Goal: Browse casually

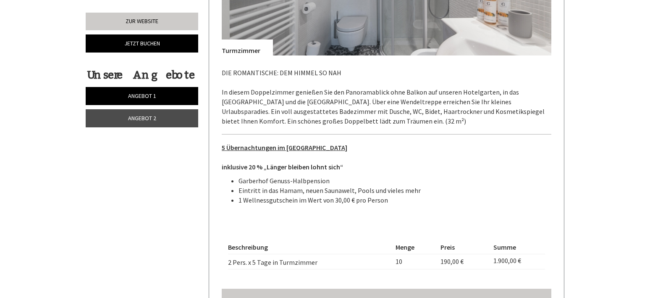
scroll to position [1456, 0]
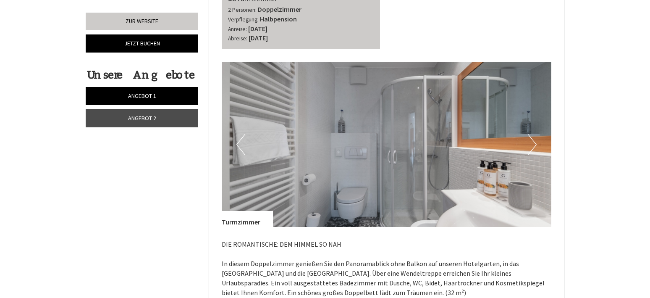
click at [533, 136] on button "Next" at bounding box center [532, 144] width 9 height 21
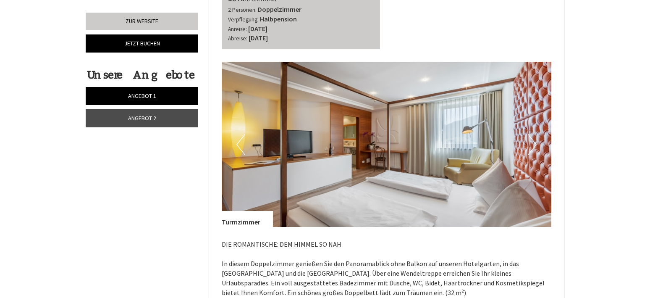
click at [533, 136] on button "Next" at bounding box center [532, 144] width 9 height 21
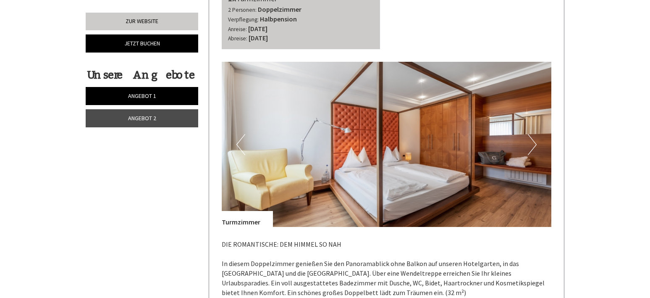
click at [529, 136] on button "Next" at bounding box center [532, 144] width 9 height 21
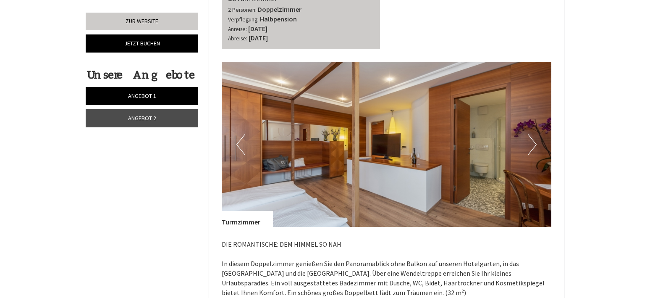
click at [535, 134] on button "Next" at bounding box center [532, 144] width 9 height 21
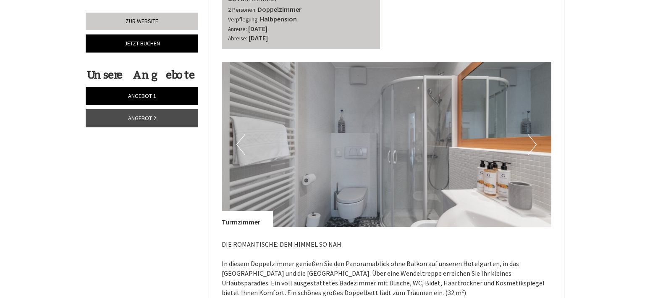
click at [535, 134] on button "Next" at bounding box center [532, 144] width 9 height 21
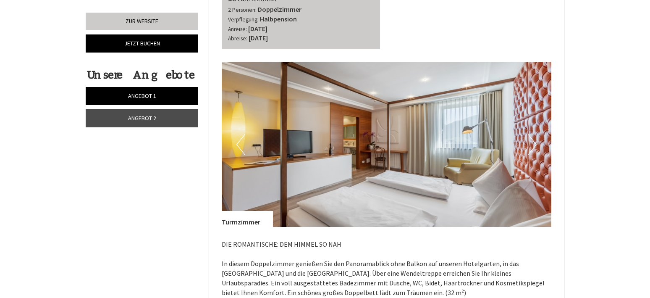
click at [535, 134] on button "Next" at bounding box center [532, 144] width 9 height 21
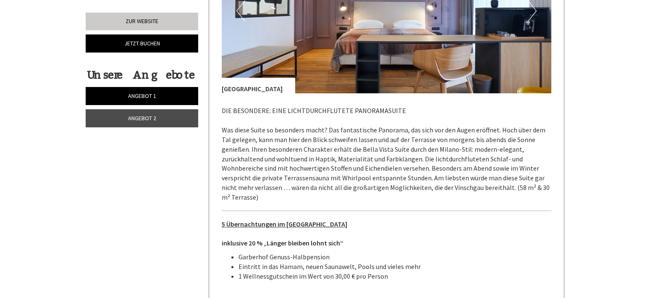
scroll to position [771, 0]
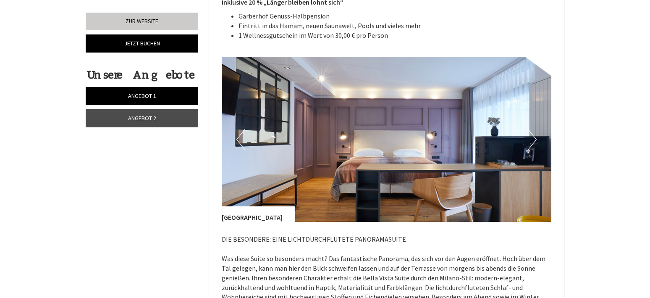
click at [529, 138] on button "Next" at bounding box center [532, 139] width 9 height 21
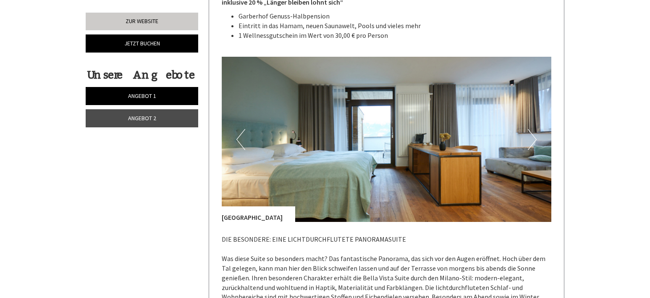
click at [529, 138] on button "Next" at bounding box center [532, 139] width 9 height 21
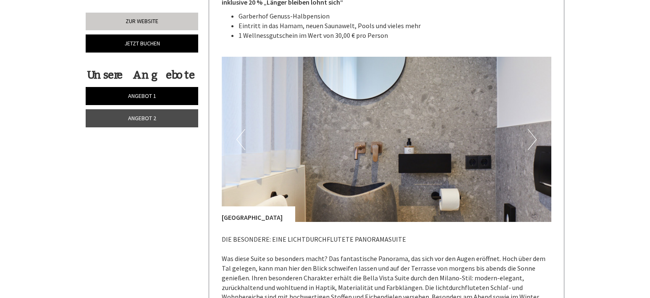
click at [529, 138] on button "Next" at bounding box center [532, 139] width 9 height 21
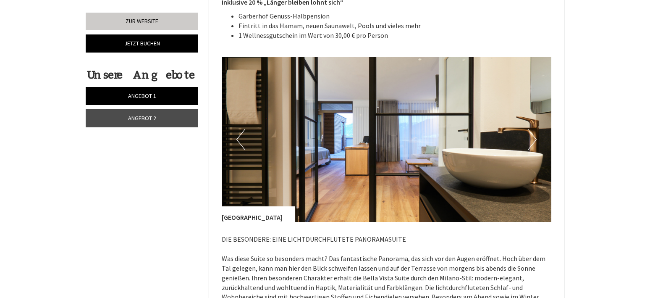
click at [529, 138] on button "Next" at bounding box center [532, 139] width 9 height 21
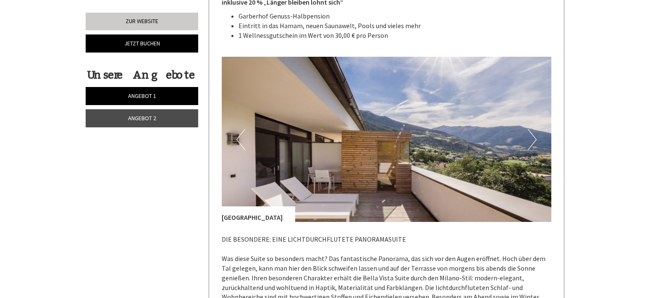
click at [529, 138] on button "Next" at bounding box center [532, 139] width 9 height 21
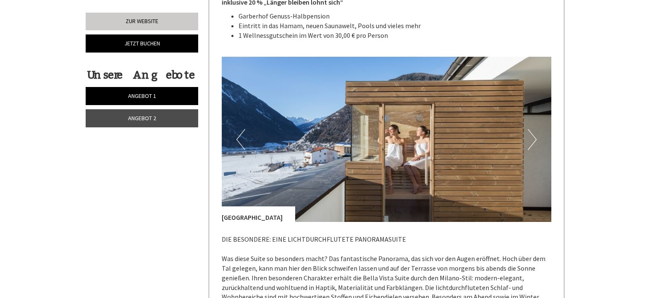
click at [538, 137] on img at bounding box center [387, 139] width 330 height 165
click at [535, 139] on button "Next" at bounding box center [532, 139] width 9 height 21
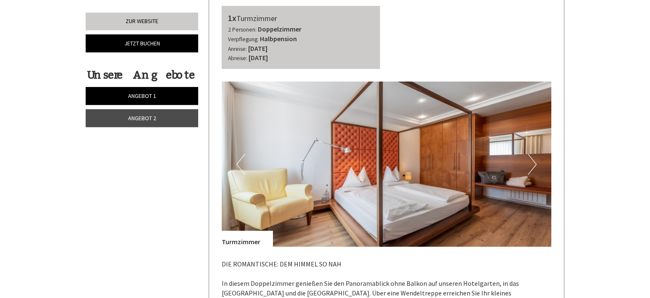
scroll to position [1499, 0]
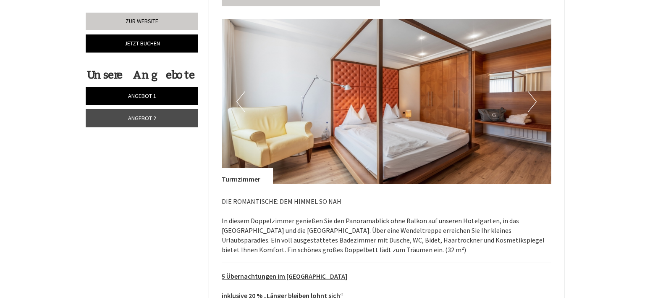
click at [531, 94] on button "Next" at bounding box center [532, 101] width 9 height 21
